Goal: Information Seeking & Learning: Learn about a topic

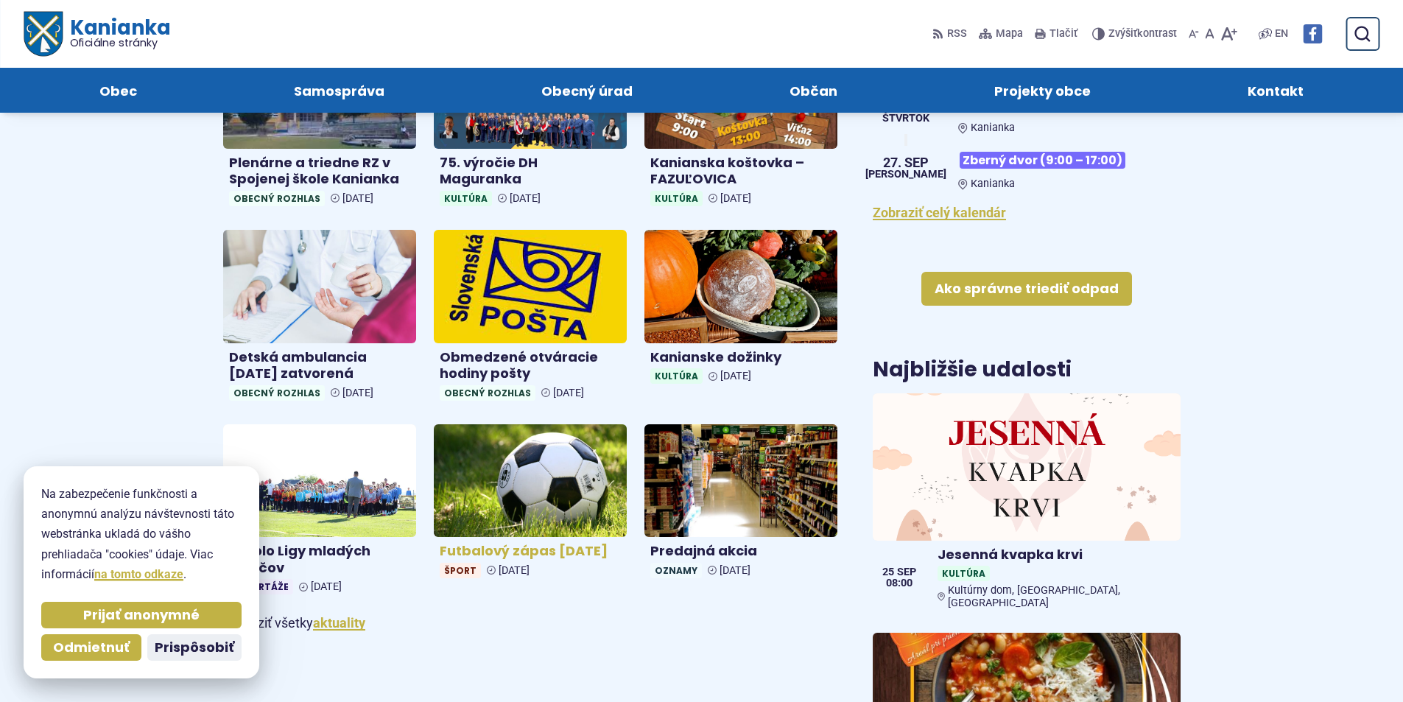
scroll to position [589, 0]
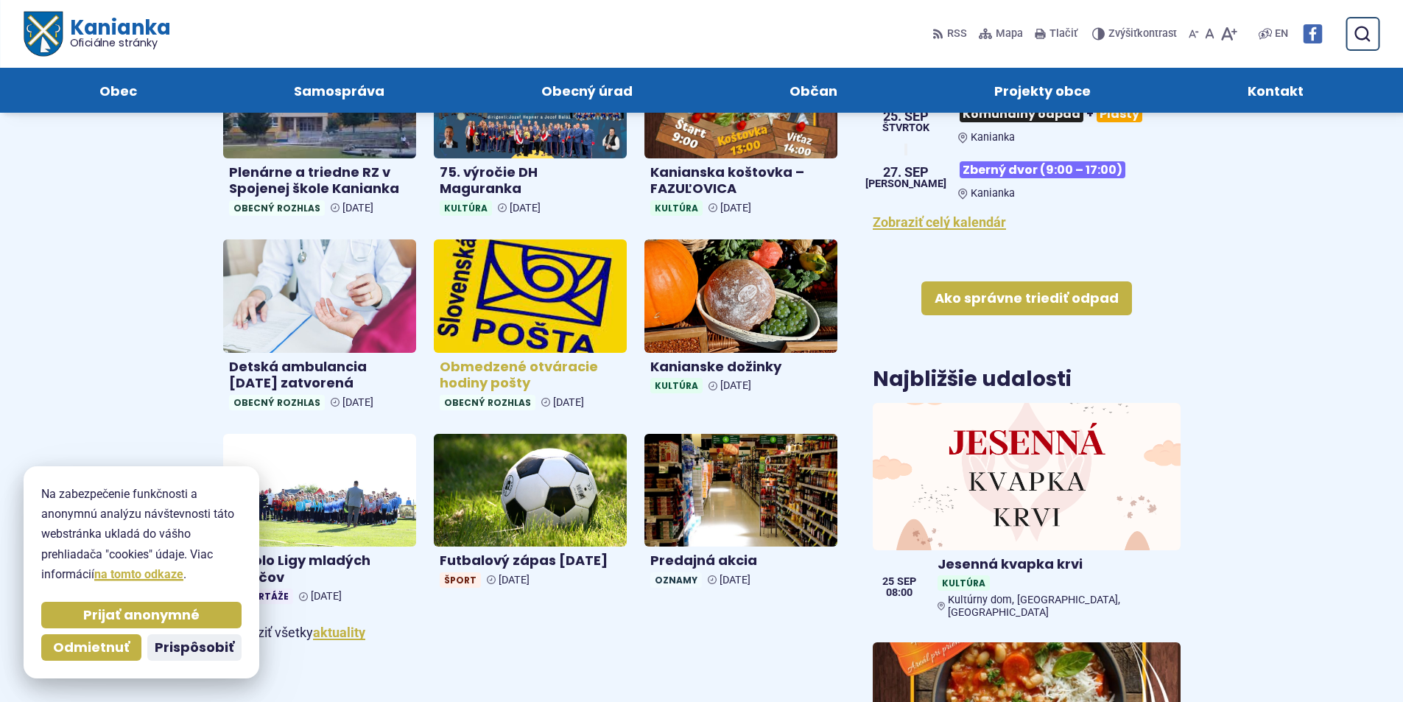
click at [518, 296] on img at bounding box center [530, 296] width 222 height 130
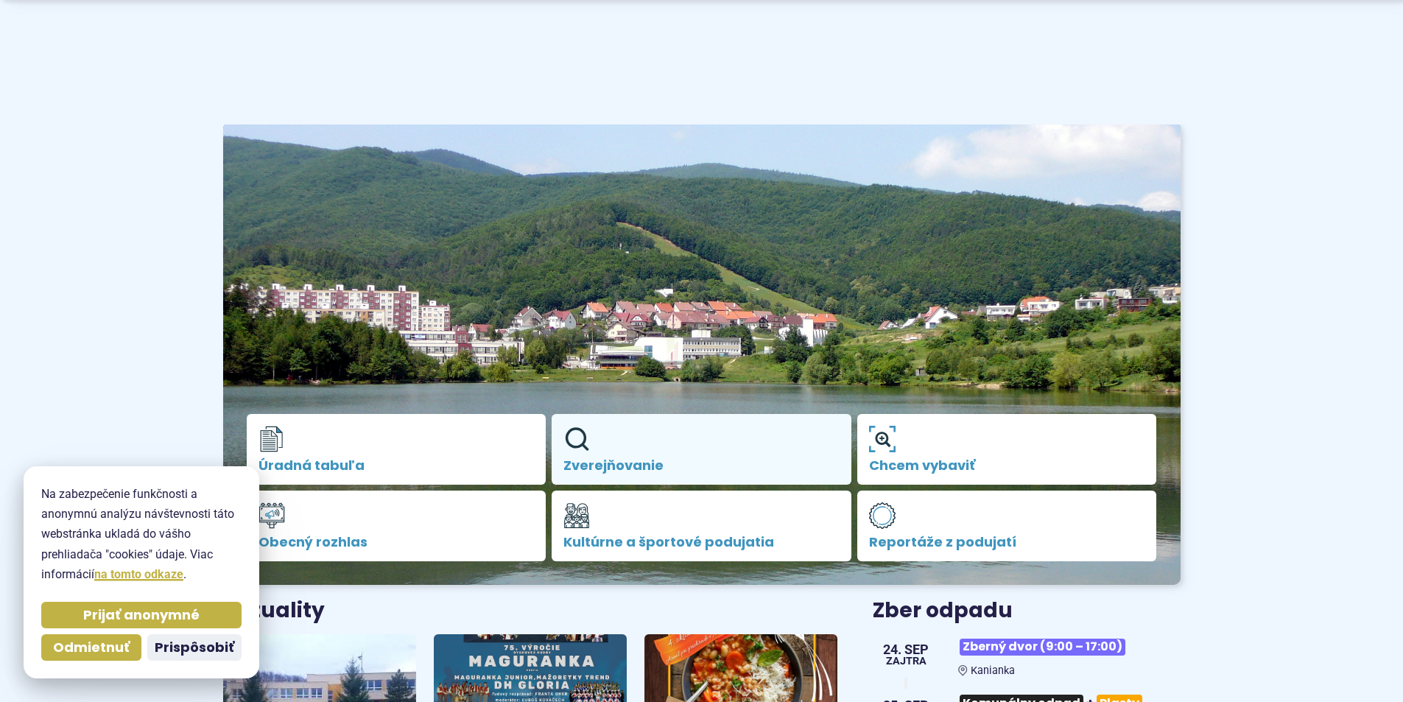
scroll to position [442, 0]
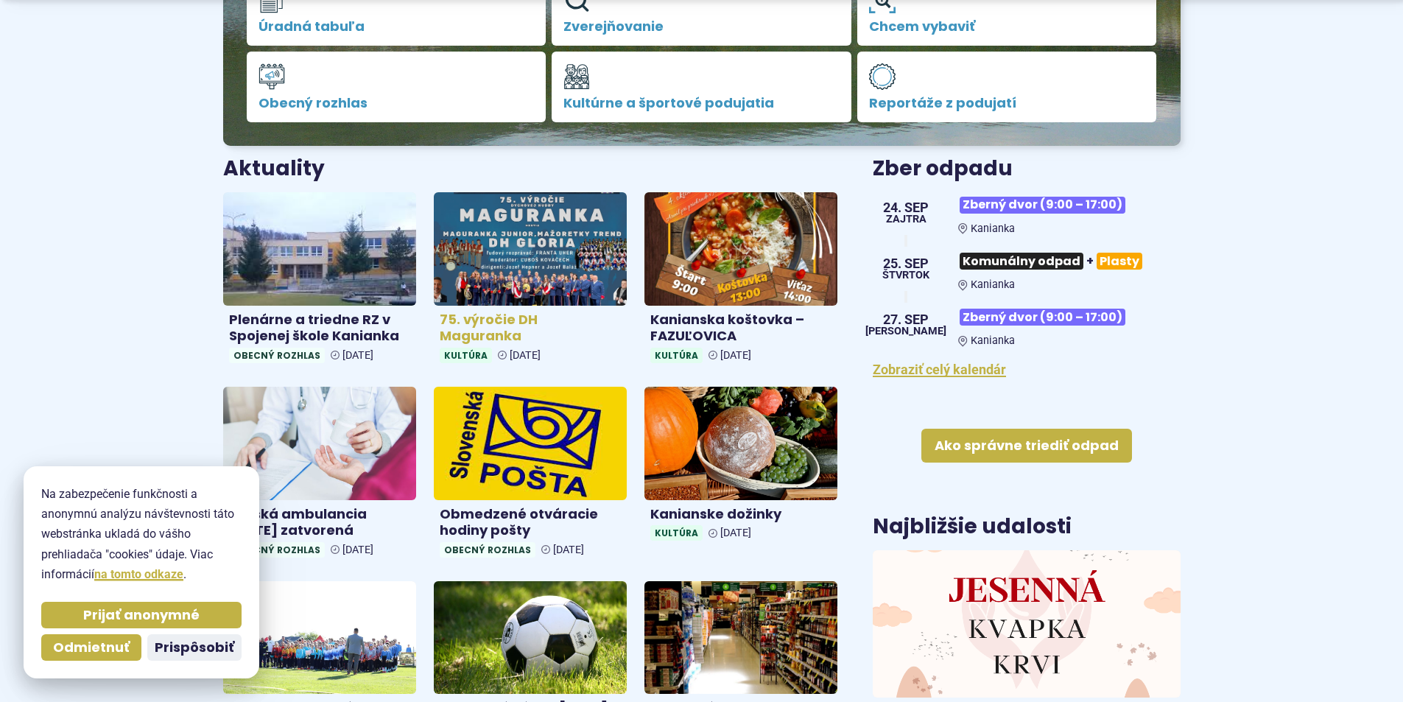
click at [532, 259] on img at bounding box center [530, 248] width 222 height 130
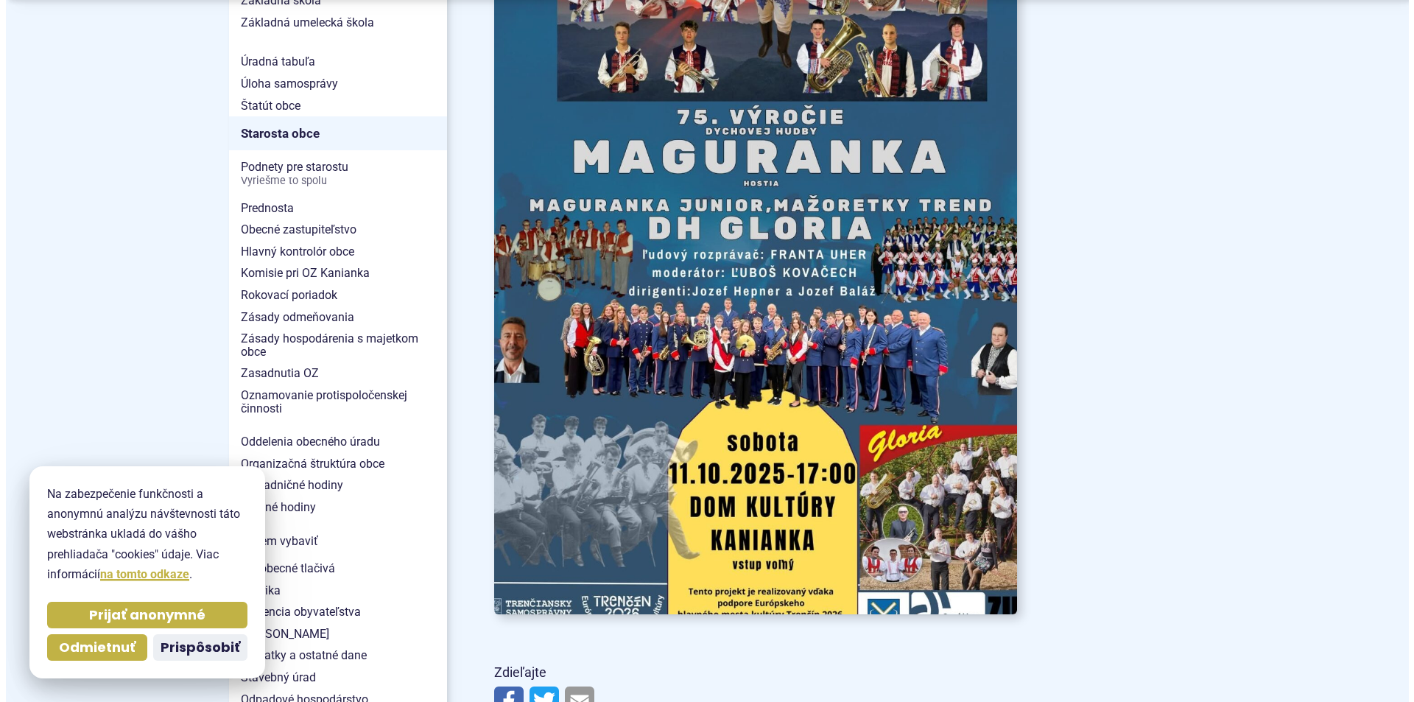
scroll to position [1031, 0]
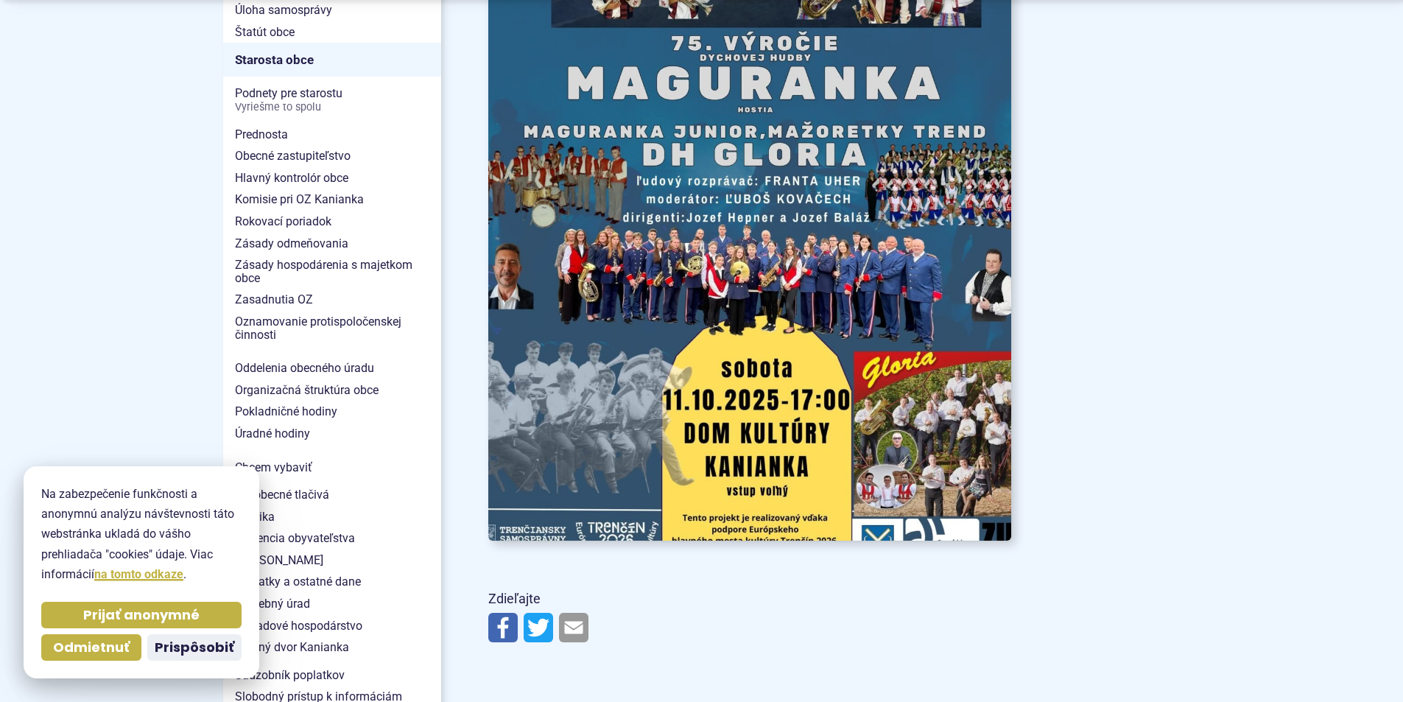
click at [936, 438] on img at bounding box center [749, 170] width 575 height 813
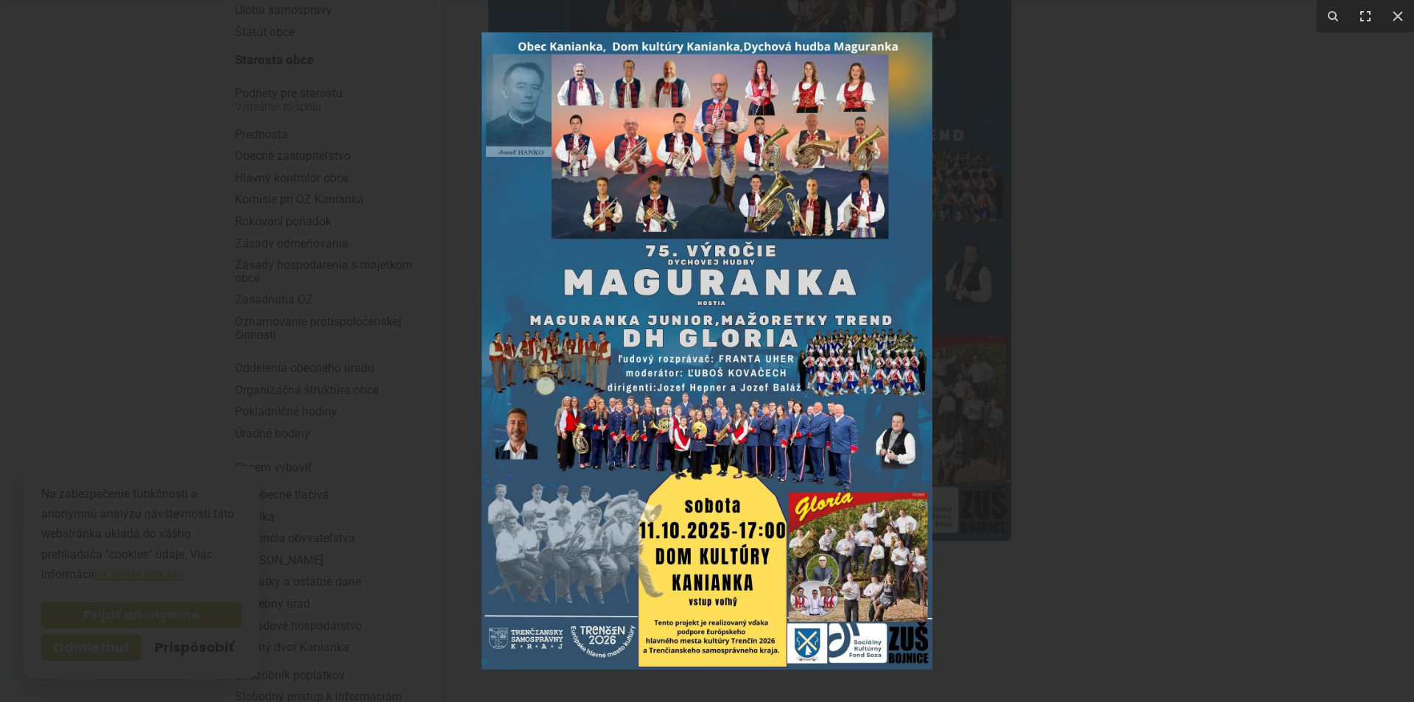
click at [851, 576] on img at bounding box center [707, 350] width 451 height 637
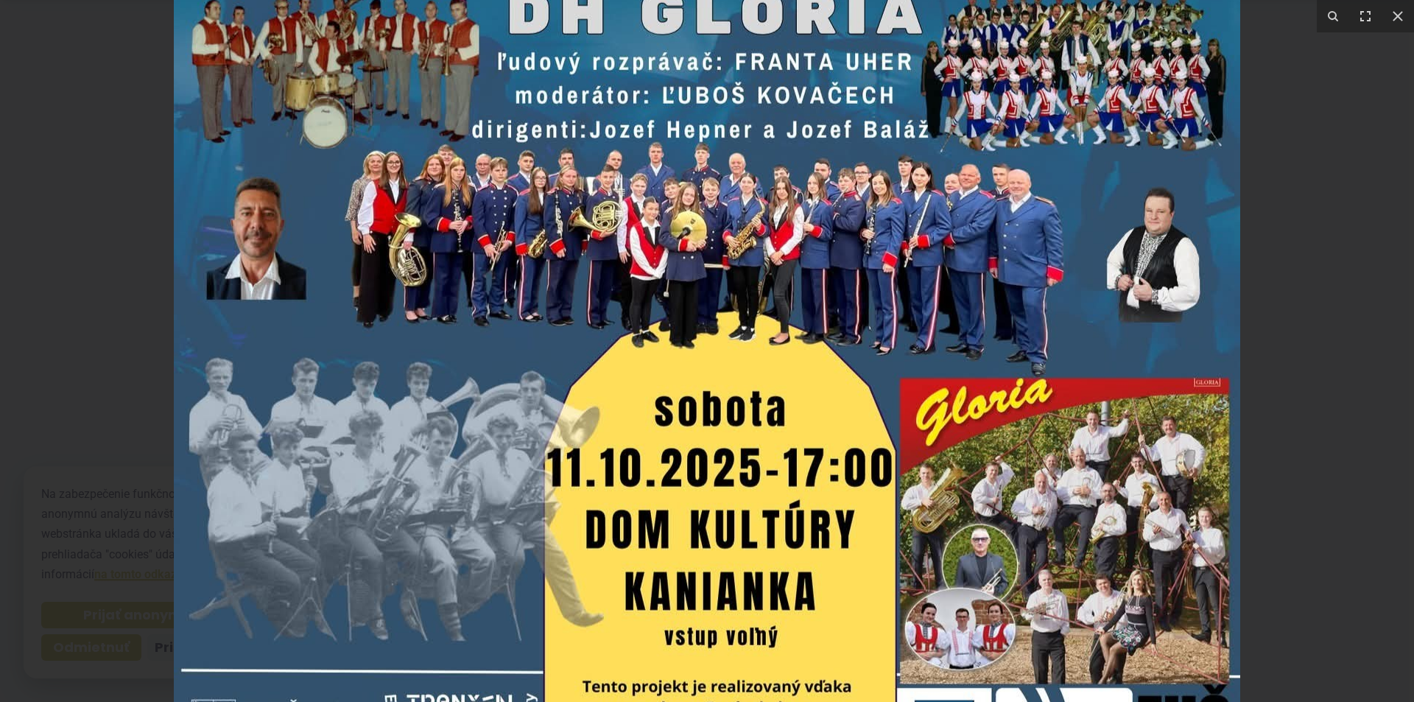
click at [650, 530] on img at bounding box center [707, 43] width 1066 height 1508
